Goal: Information Seeking & Learning: Find specific fact

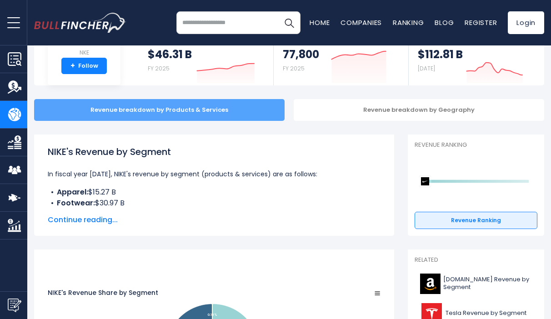
scroll to position [70, 0]
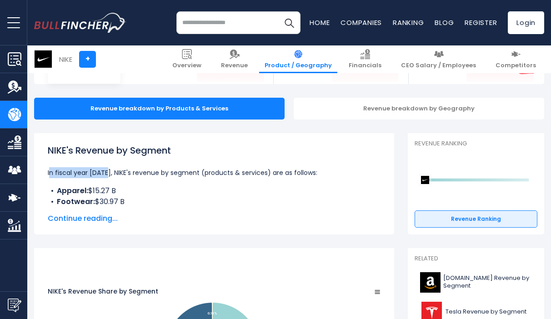
drag, startPoint x: 47, startPoint y: 174, endPoint x: 103, endPoint y: 174, distance: 56.4
click at [103, 174] on div "NIKE's Revenue by Segment In fiscal year [DATE], NIKE's revenue by segment (pro…" at bounding box center [214, 183] width 360 height 101
copy p "In fiscal year [DATE]"
click at [101, 186] on li "Apparel: $15.27 B" at bounding box center [214, 190] width 333 height 11
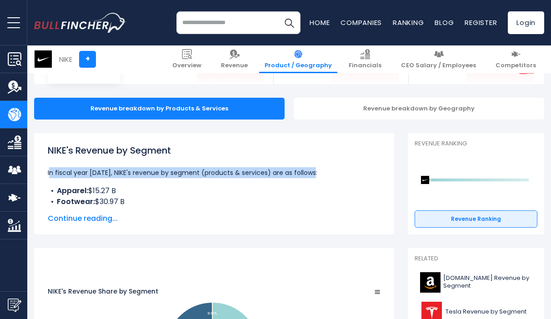
drag, startPoint x: 310, startPoint y: 174, endPoint x: 48, endPoint y: 175, distance: 262.3
click at [48, 175] on p "In fiscal year [DATE], NIKE's revenue by segment (products & services) are as f…" at bounding box center [214, 172] width 333 height 11
copy p "In fiscal year [DATE], NIKE's revenue by segment (products & services) are as f…"
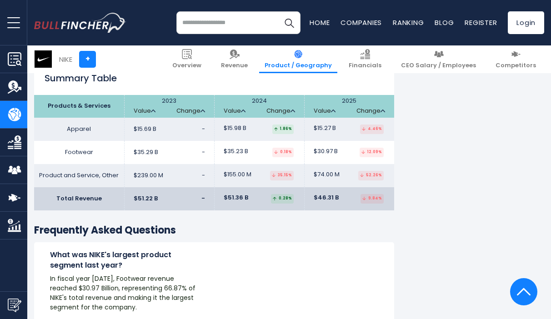
scroll to position [1438, 0]
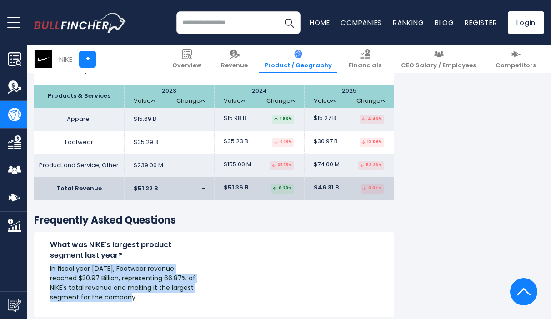
drag, startPoint x: 50, startPoint y: 248, endPoint x: 210, endPoint y: 261, distance: 161.0
click at [198, 264] on p "In fiscal year [DATE], Footwear revenue reached $30.97 Billion, representing 66…" at bounding box center [124, 283] width 148 height 38
copy p "In fiscal year [DATE], Footwear revenue reached $30.97 Billion, representing 66…"
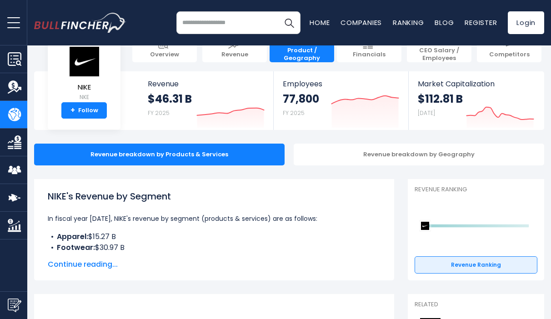
scroll to position [77, 0]
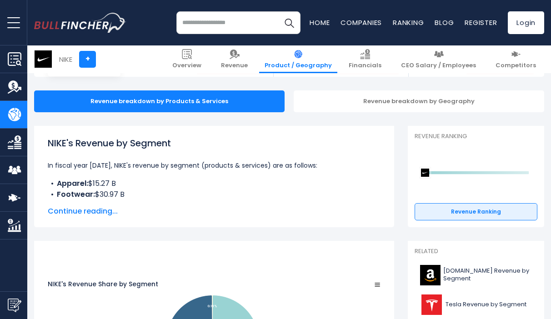
click at [90, 212] on span "Continue reading..." at bounding box center [214, 211] width 333 height 11
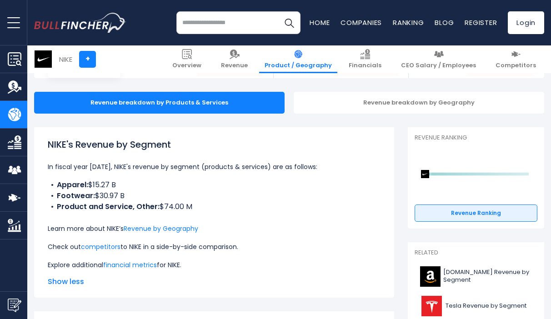
scroll to position [76, 0]
click at [69, 185] on b "Apparel:" at bounding box center [72, 185] width 31 height 10
copy b "Apparel"
click at [60, 184] on b "Apparel:" at bounding box center [72, 185] width 31 height 10
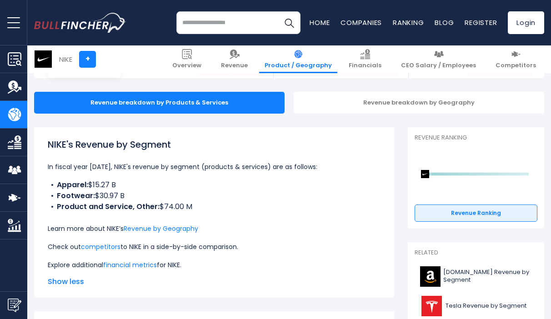
drag, startPoint x: 59, startPoint y: 185, endPoint x: 205, endPoint y: 219, distance: 149.9
click at [205, 219] on div "NIKE's Revenue by Segment In fiscal year [DATE], NIKE's revenue by segment (pro…" at bounding box center [214, 204] width 333 height 133
drag, startPoint x: 58, startPoint y: 185, endPoint x: 224, endPoint y: 207, distance: 167.4
click at [224, 207] on ul "Apparel: $15.27 B Footwear: $30.97 B Product and Service, Other: $74.00 M" at bounding box center [214, 196] width 333 height 33
copy ul "Apparel: $15.27 B Footwear: $30.97 B Product and Service, Other: $74.00 M"
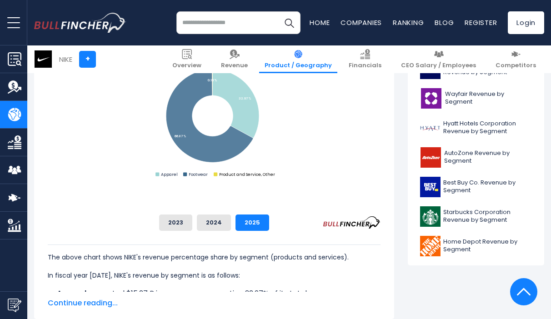
scroll to position [443, 0]
